Goal: Transaction & Acquisition: Purchase product/service

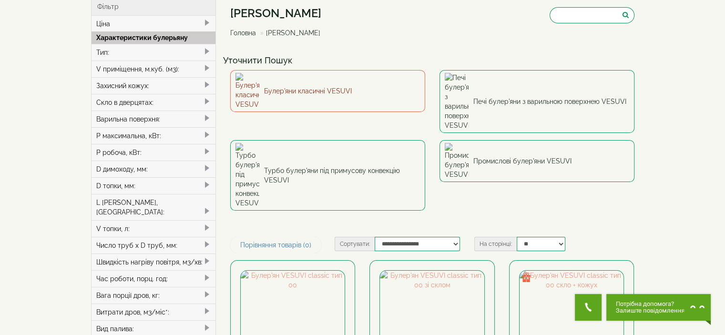
click at [312, 86] on link "Булер'яни класичні VESUVI" at bounding box center [327, 91] width 195 height 42
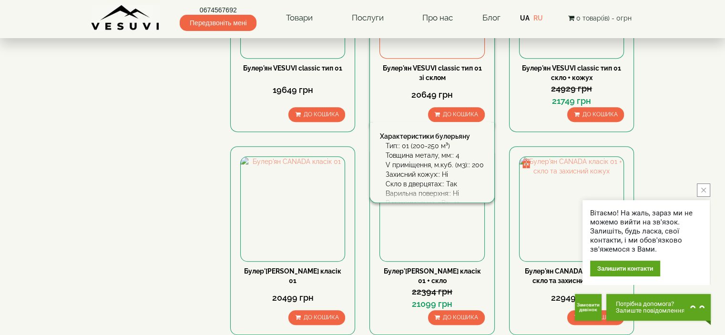
scroll to position [619, 0]
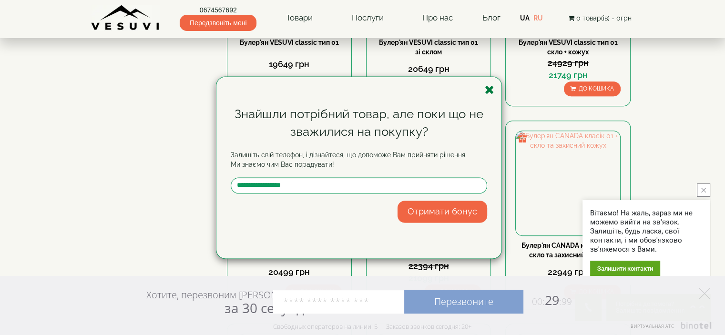
click at [490, 88] on icon "button" at bounding box center [490, 90] width 10 height 12
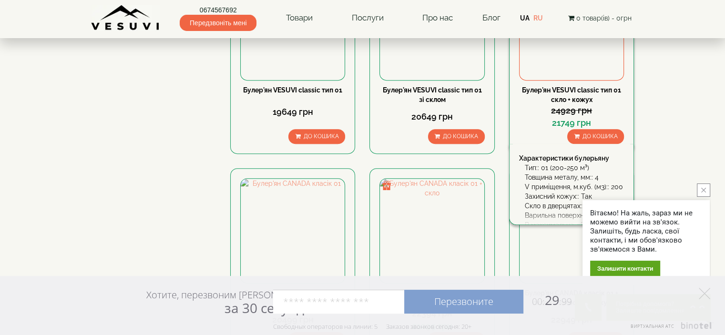
scroll to position [524, 0]
